Goal: Submit feedback/report problem

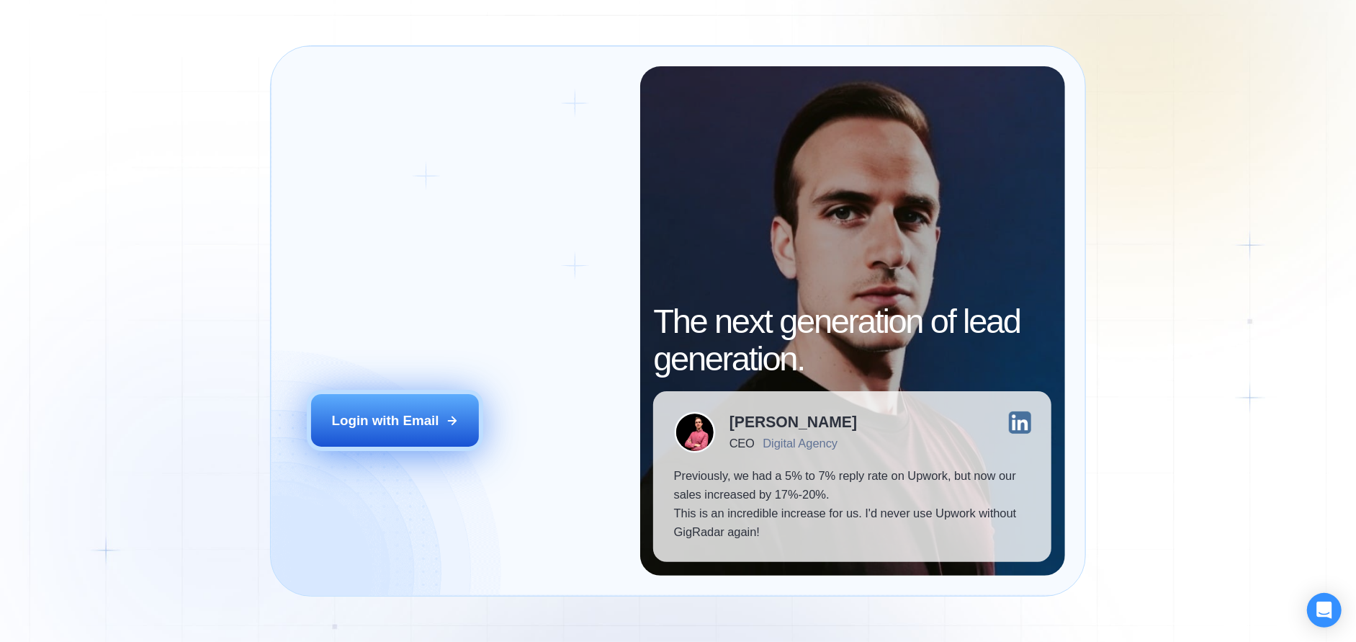
click at [410, 429] on div "Login with Email" at bounding box center [385, 420] width 107 height 19
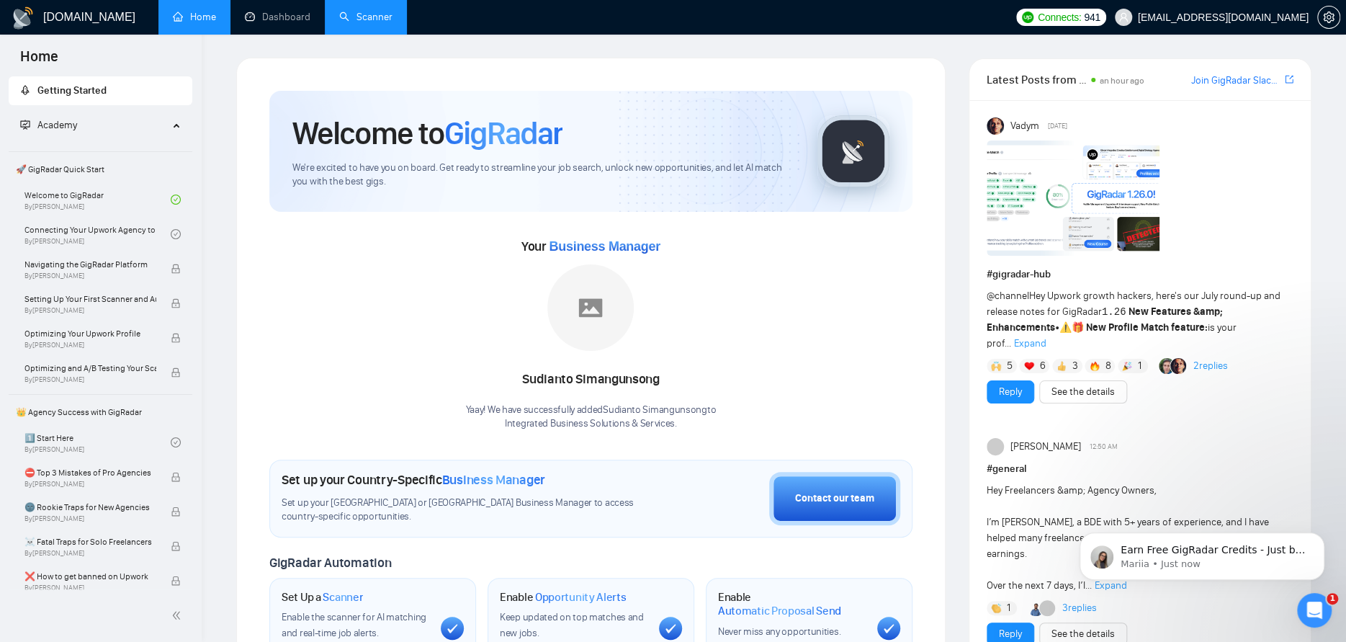
click at [360, 15] on link "Scanner" at bounding box center [365, 17] width 53 height 12
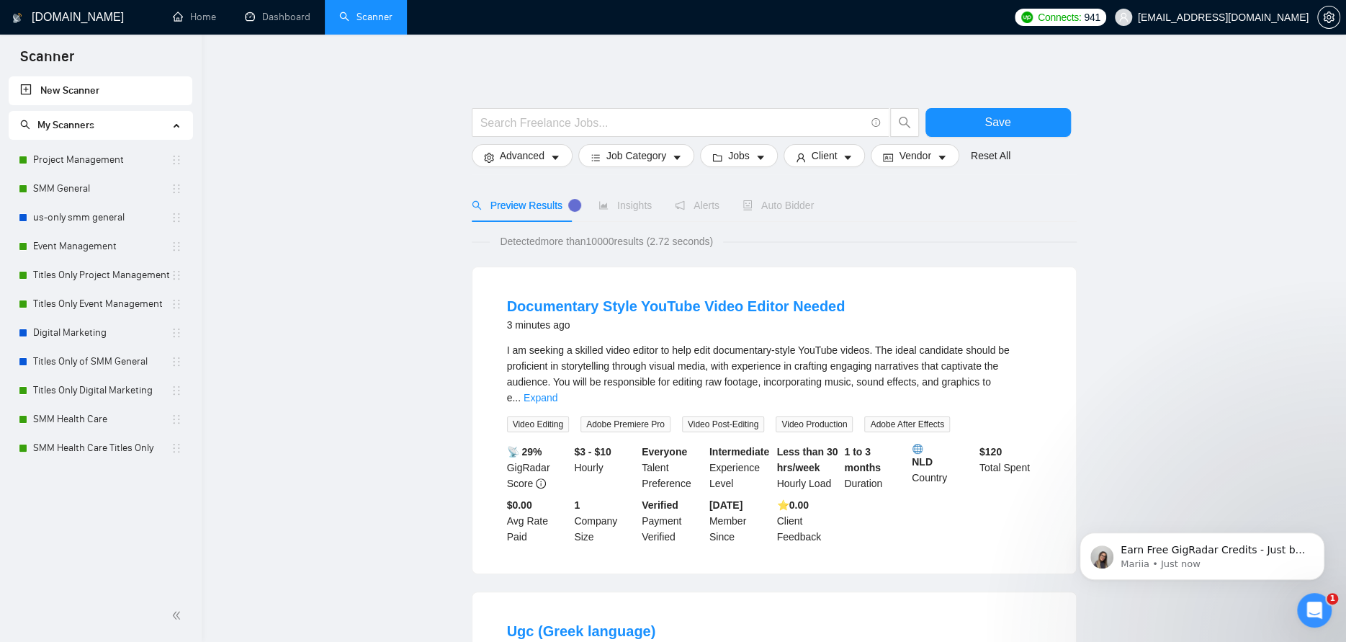
click at [531, 209] on span "Preview Results" at bounding box center [524, 205] width 104 height 12
click at [508, 201] on span "Preview Results" at bounding box center [524, 205] width 104 height 12
click at [298, 11] on link "Dashboard" at bounding box center [278, 17] width 66 height 12
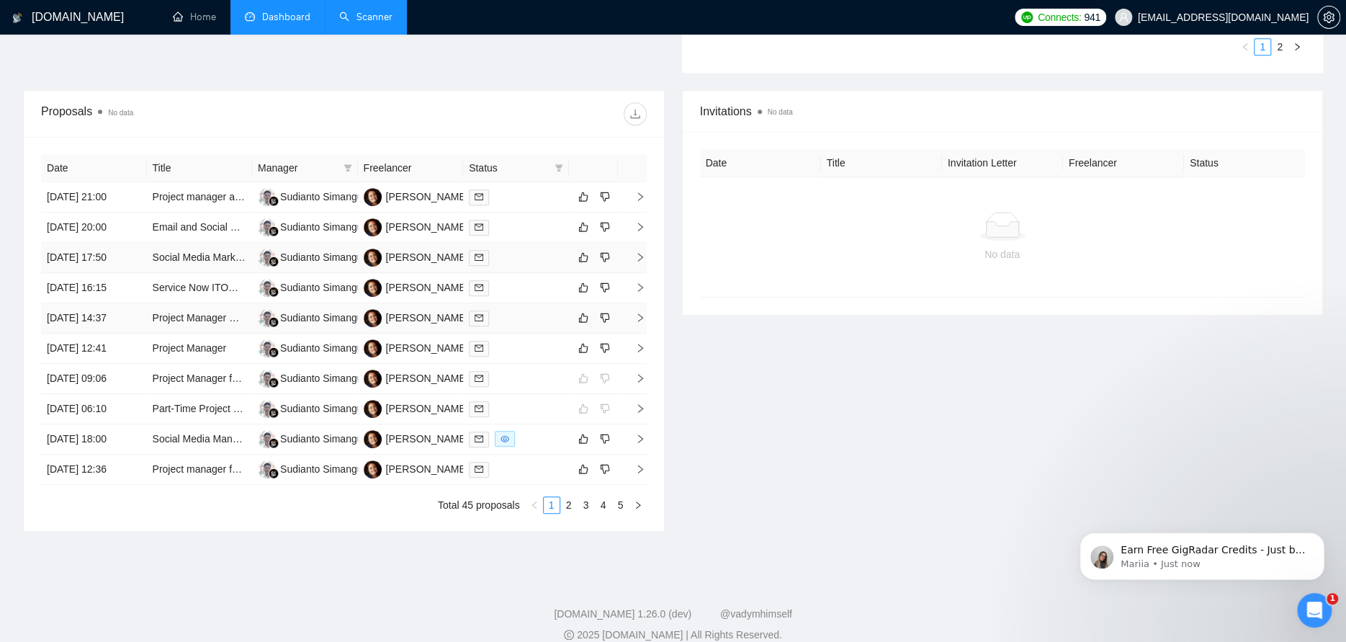
scroll to position [504, 0]
click at [605, 192] on icon "dislike" at bounding box center [605, 195] width 10 height 12
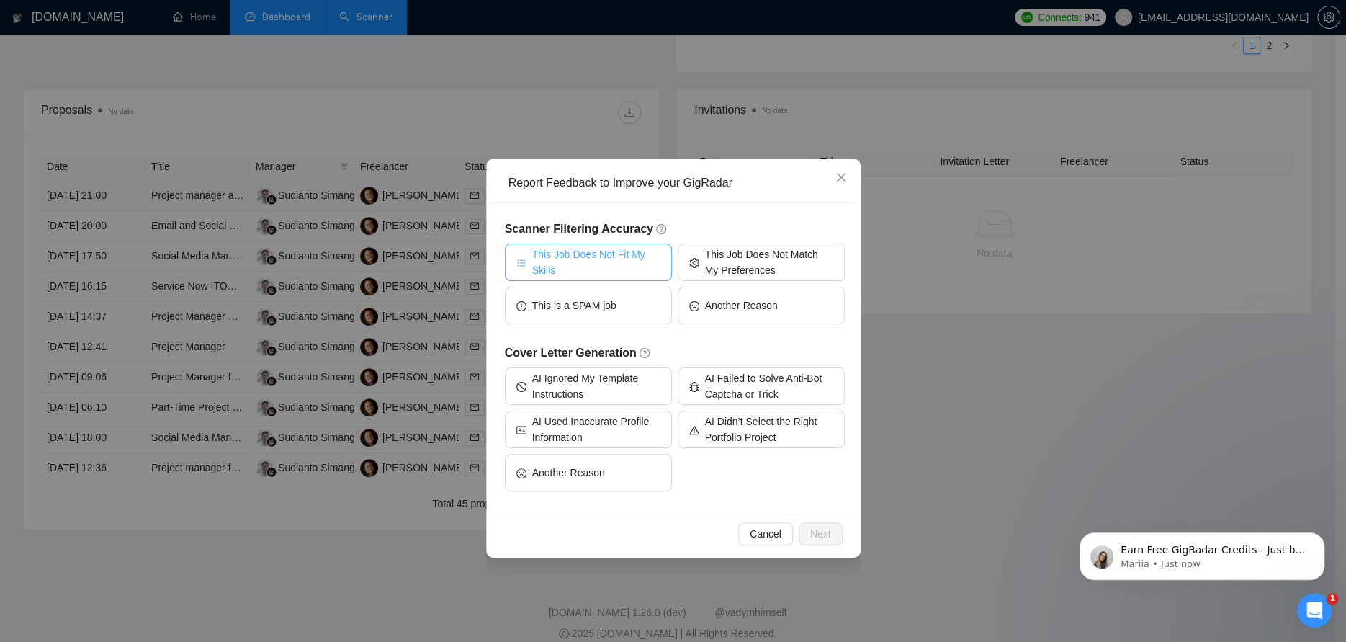
click at [598, 274] on span "This Job Does Not Fit My Skills" at bounding box center [596, 262] width 128 height 32
click at [827, 536] on span "Next" at bounding box center [820, 534] width 21 height 16
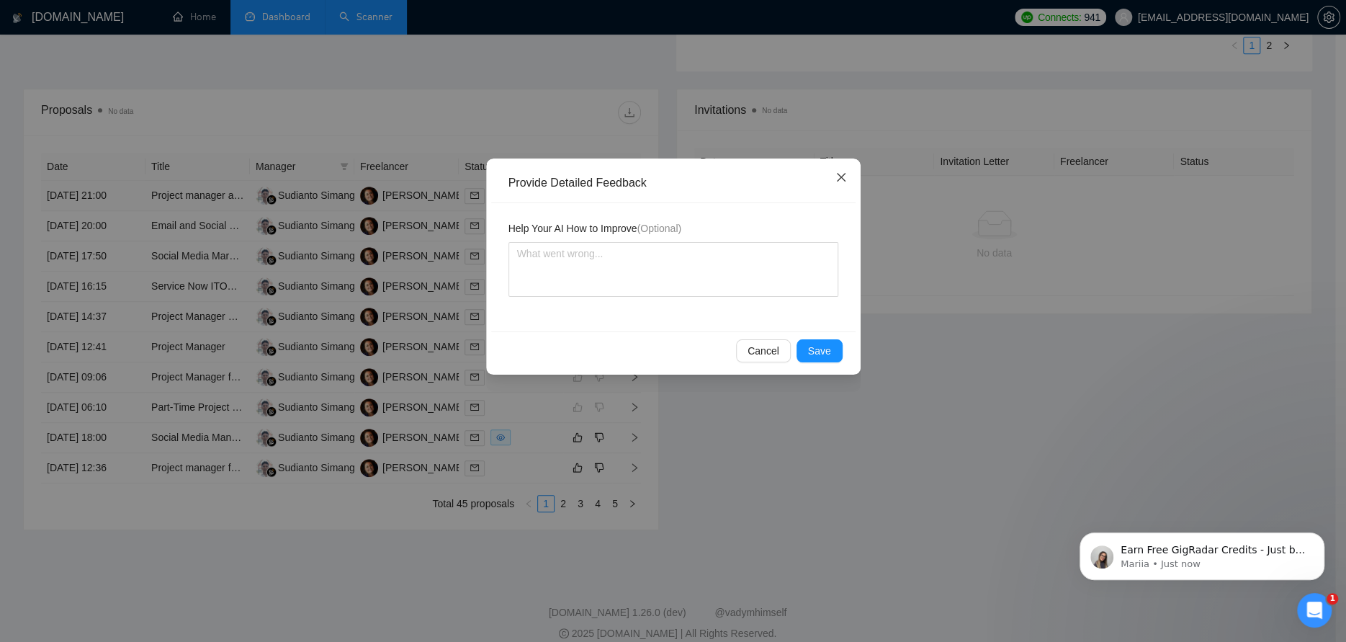
click at [839, 175] on icon "close" at bounding box center [841, 177] width 12 height 12
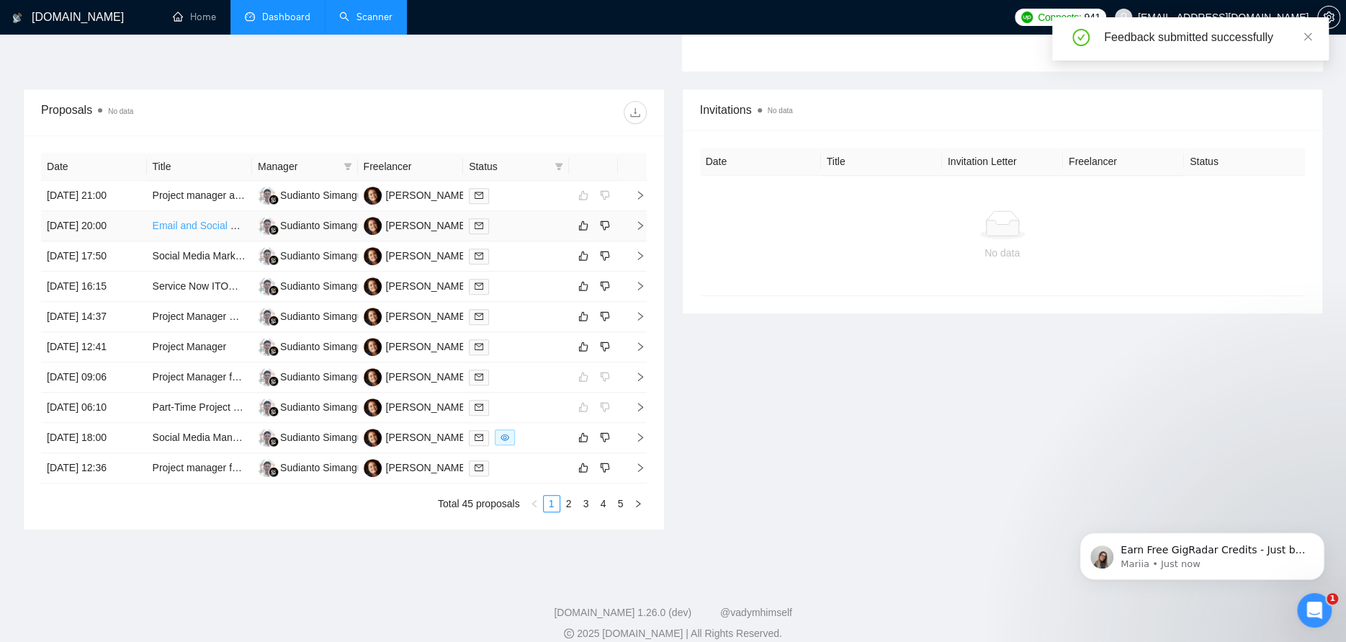
click at [223, 228] on link "Email and Social Media Organization Specialist" at bounding box center [258, 226] width 211 height 12
